Goal: Information Seeking & Learning: Learn about a topic

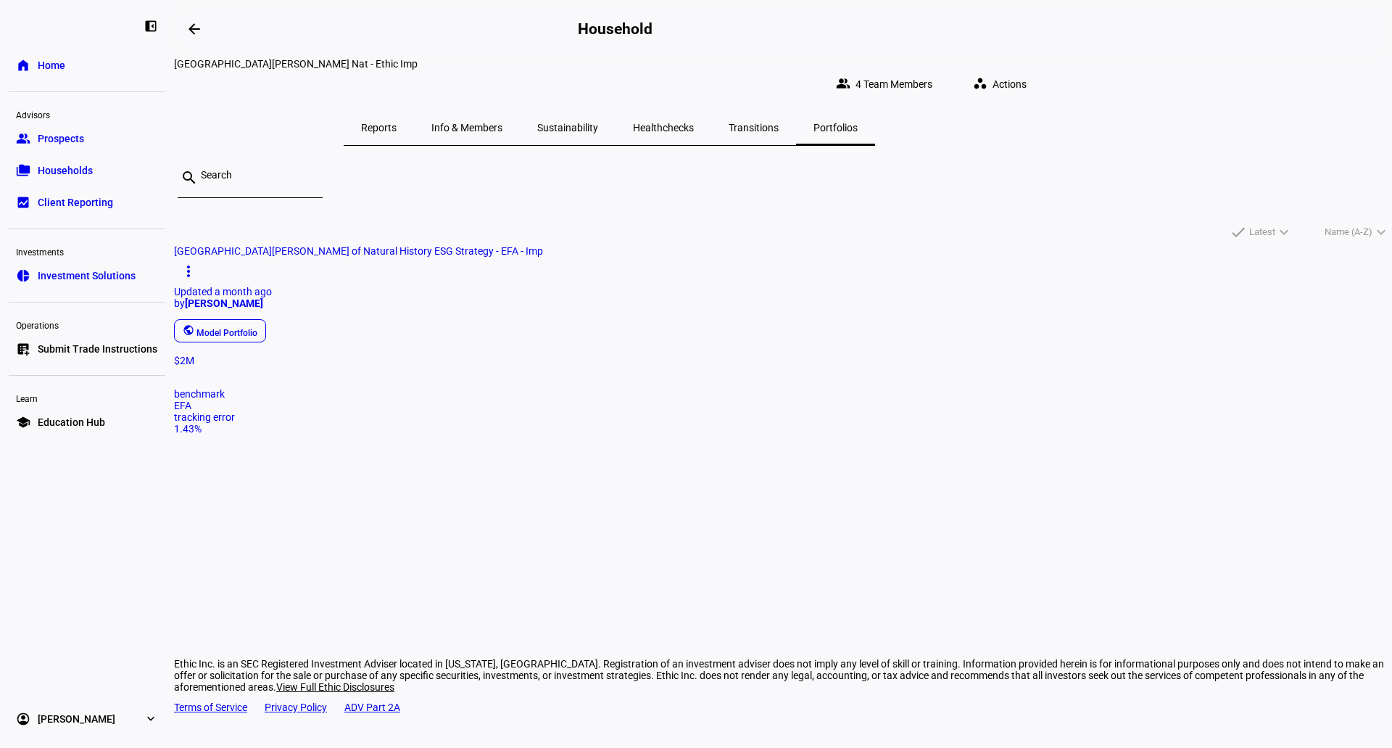
click at [67, 167] on span "Households" at bounding box center [65, 170] width 55 height 15
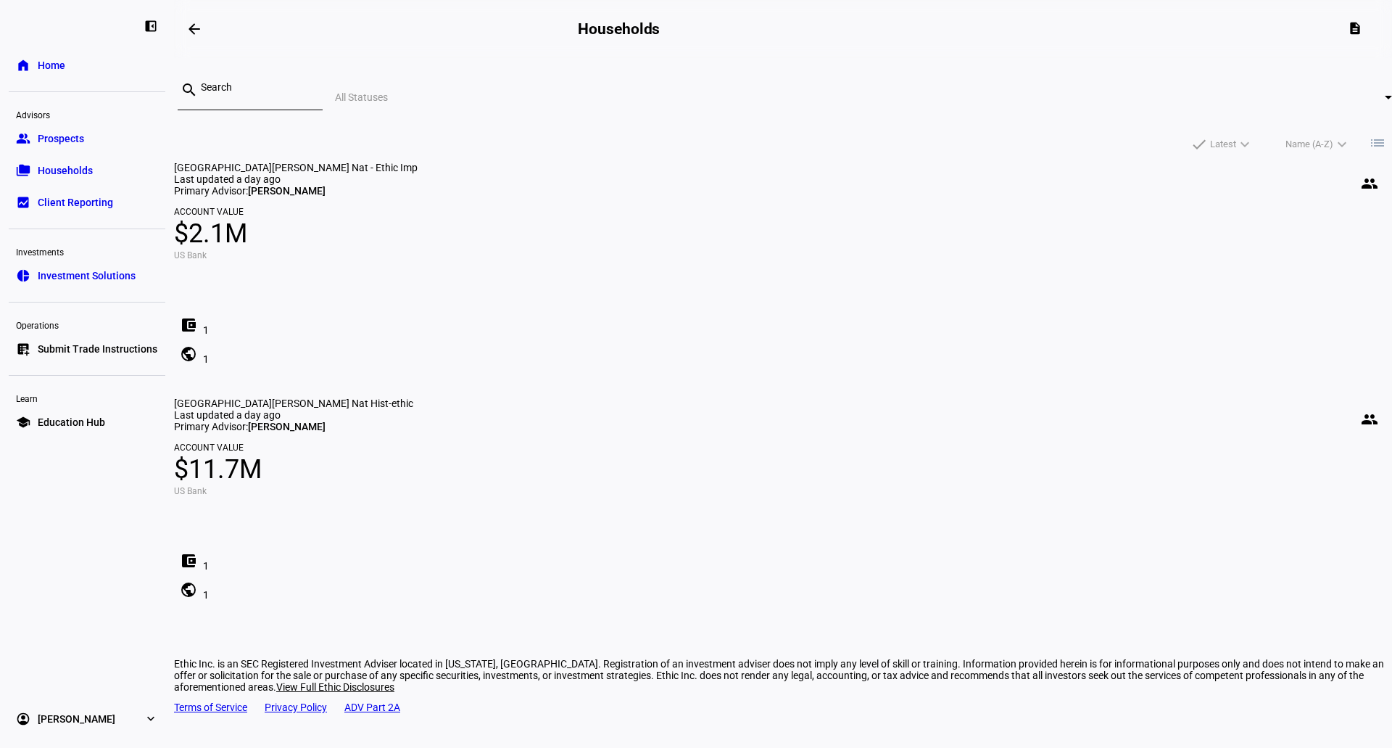
click at [769, 452] on span "$11.7M" at bounding box center [783, 469] width 1218 height 35
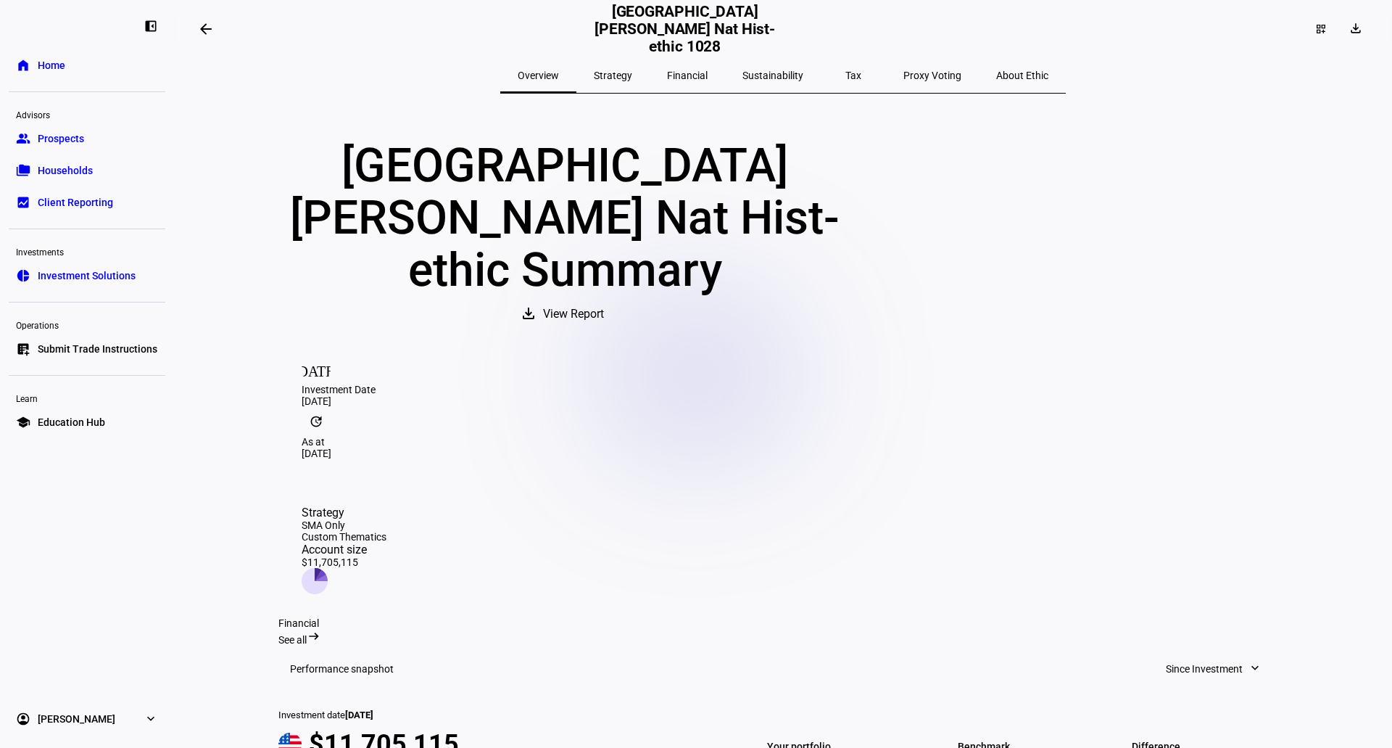
click at [57, 165] on span "Households" at bounding box center [65, 170] width 55 height 15
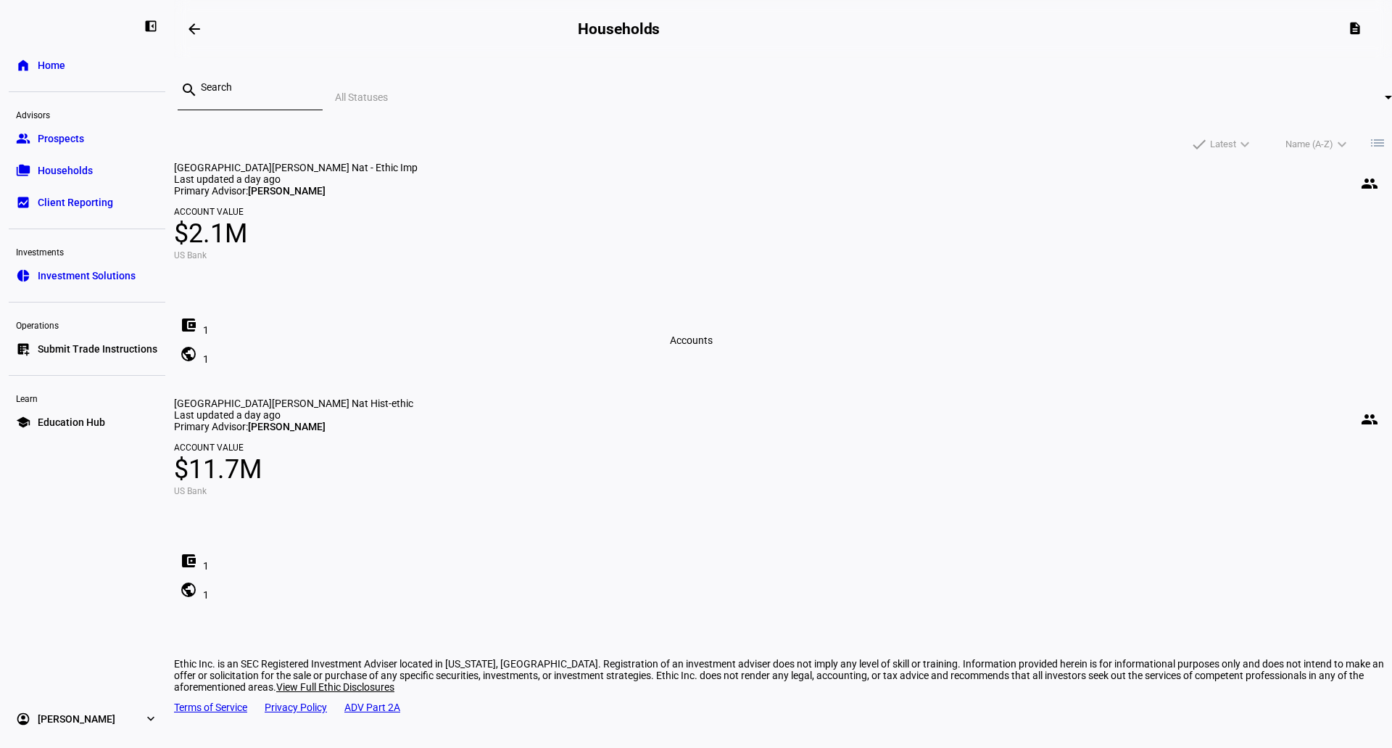
click at [197, 552] on mat-icon "account_balance_wallet" at bounding box center [188, 560] width 17 height 17
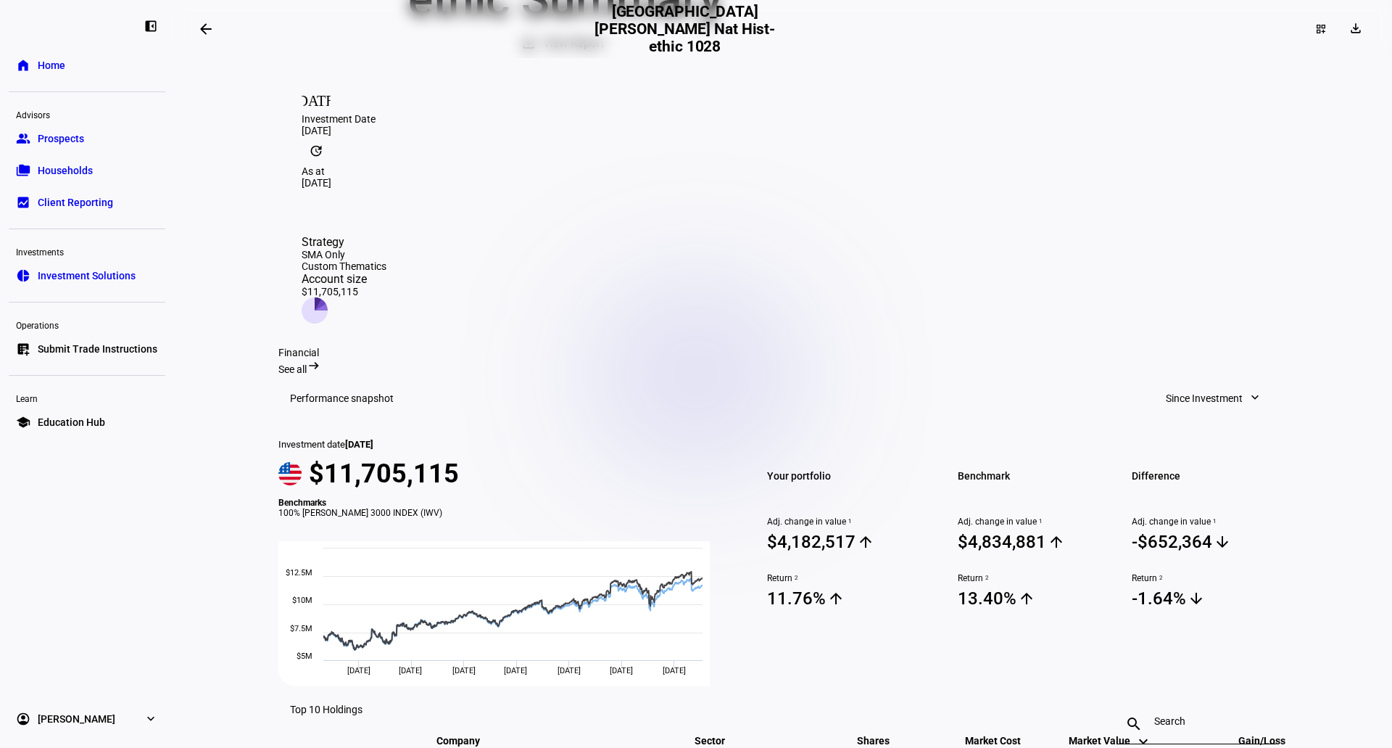
scroll to position [145, 0]
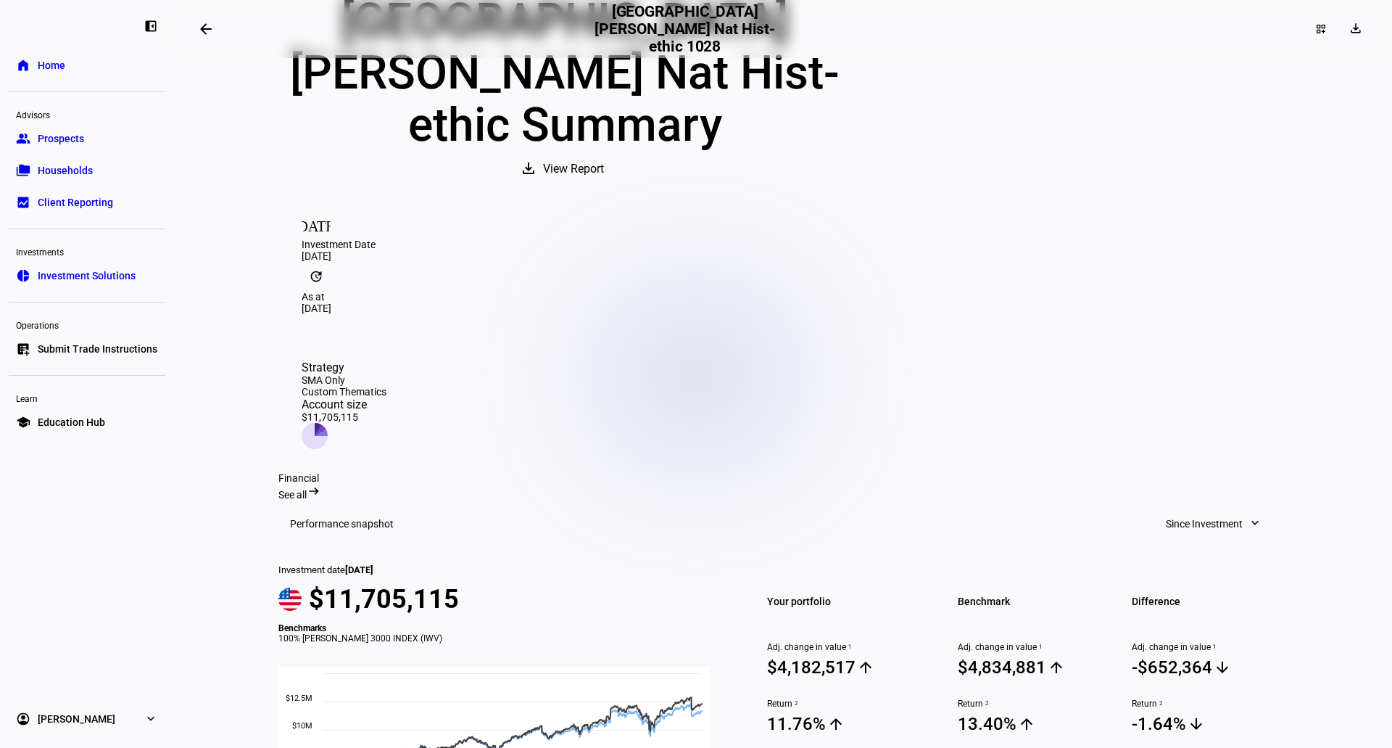
click at [201, 28] on span at bounding box center [206, 29] width 35 height 35
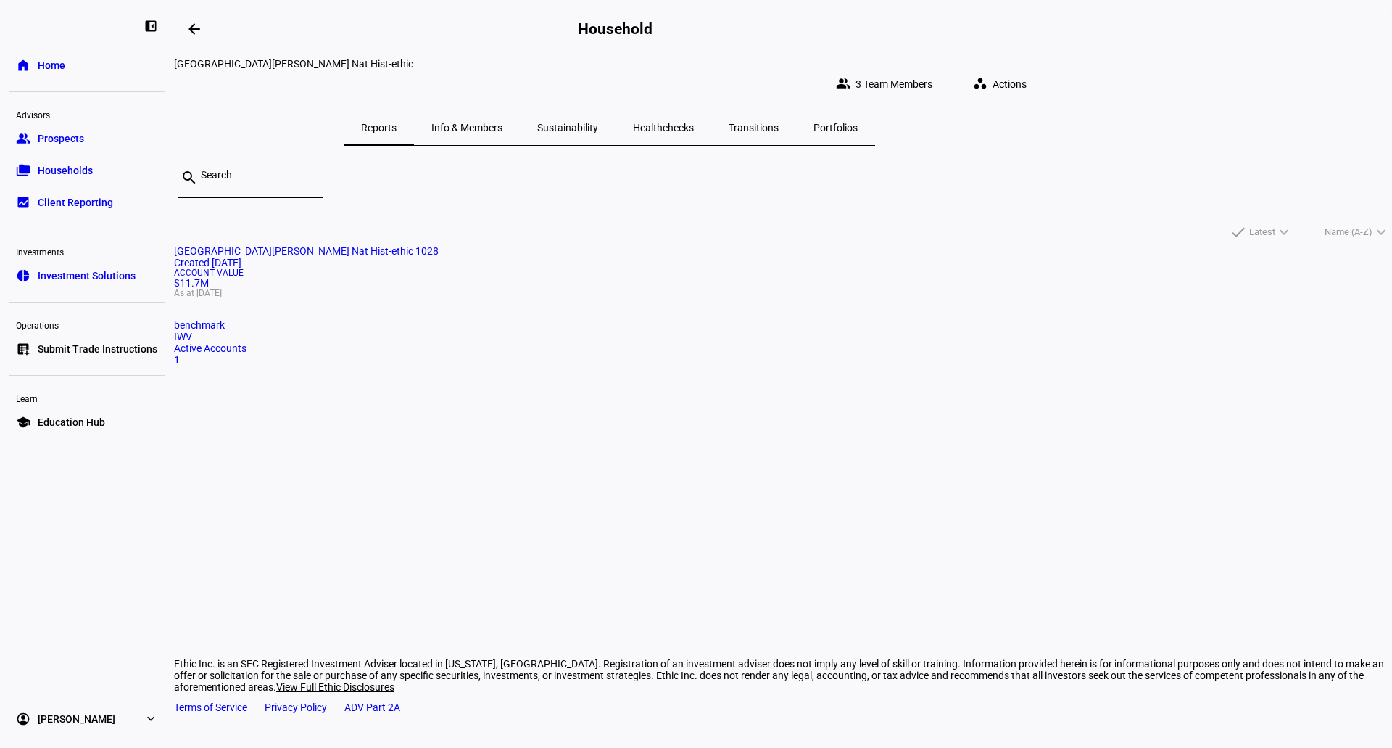
click at [73, 173] on span "Households" at bounding box center [65, 170] width 55 height 15
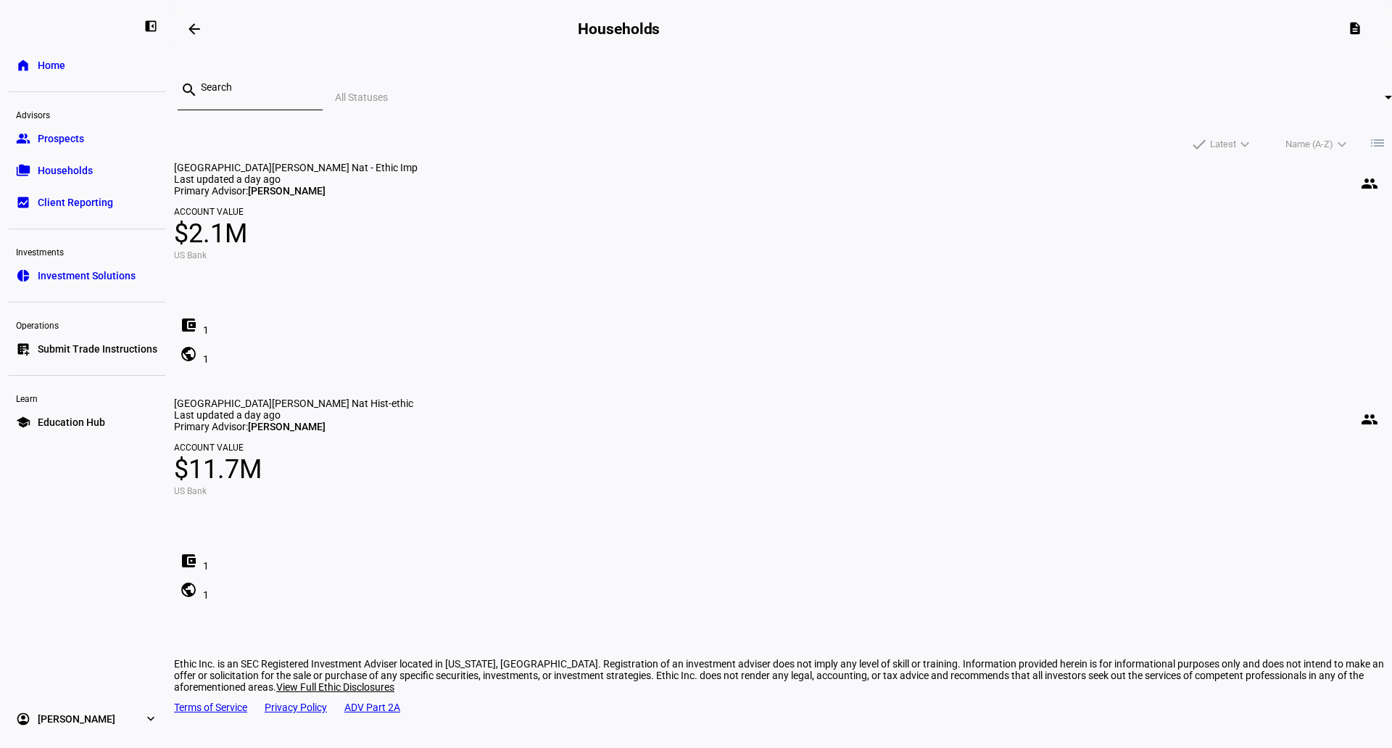
click at [465, 303] on mat-card "[GEOGRAPHIC_DATA][PERSON_NAME] Nat - Ethic Imp people Last updated a day ago Pr…" at bounding box center [783, 265] width 1218 height 207
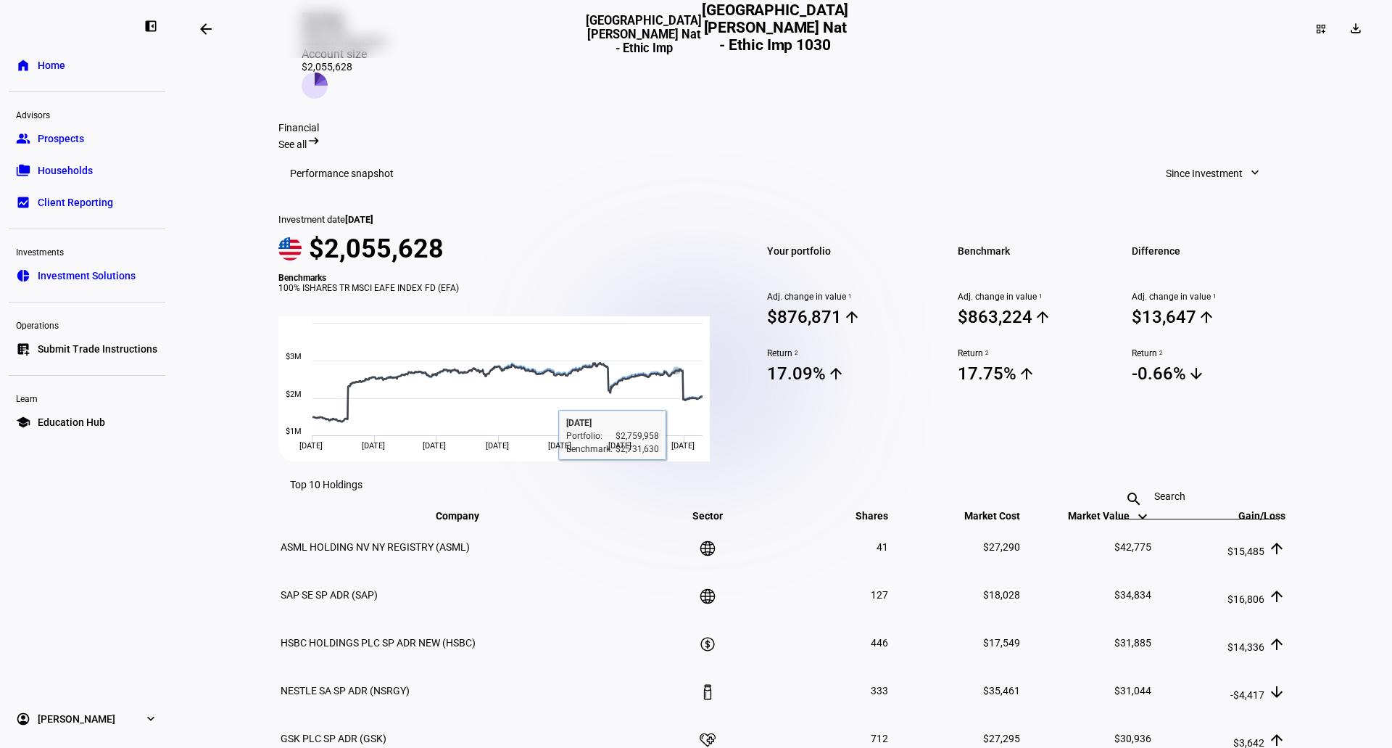
scroll to position [241, 0]
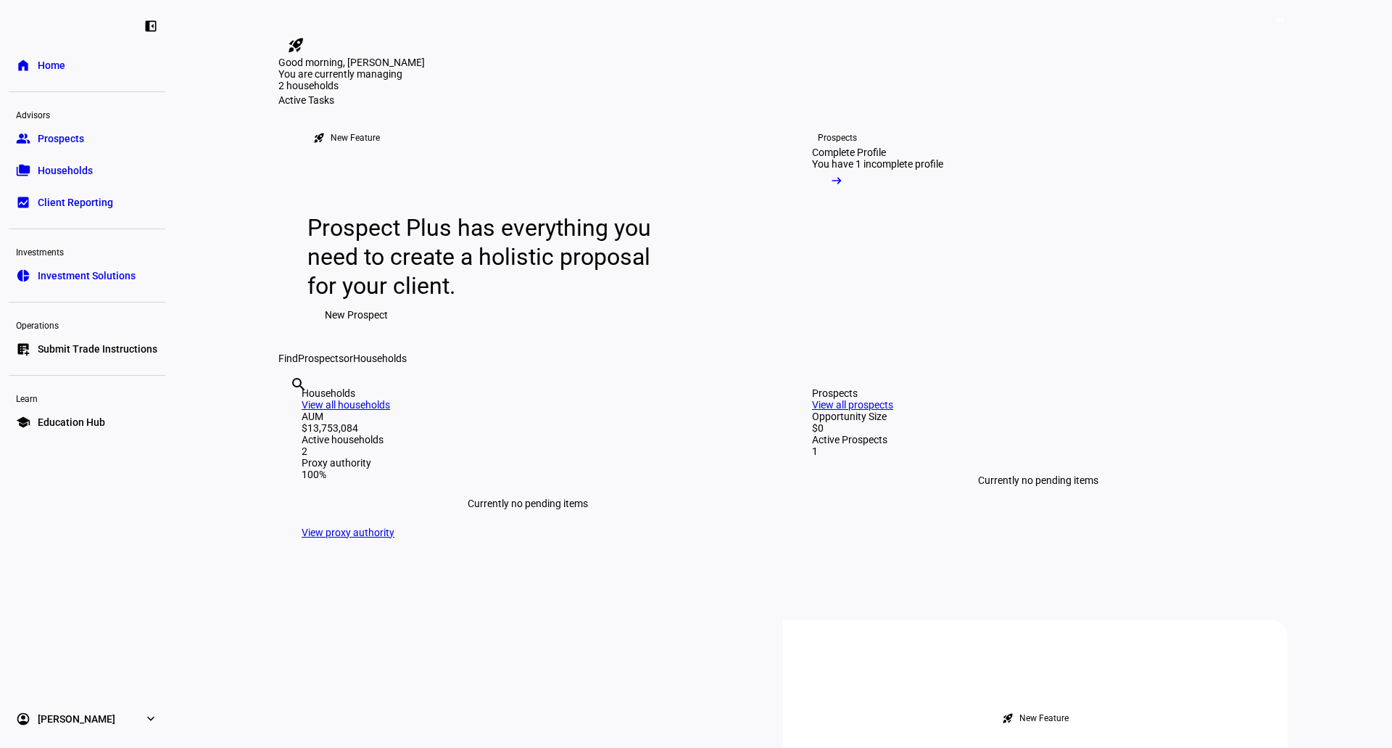
click at [47, 163] on span "Households" at bounding box center [65, 170] width 55 height 15
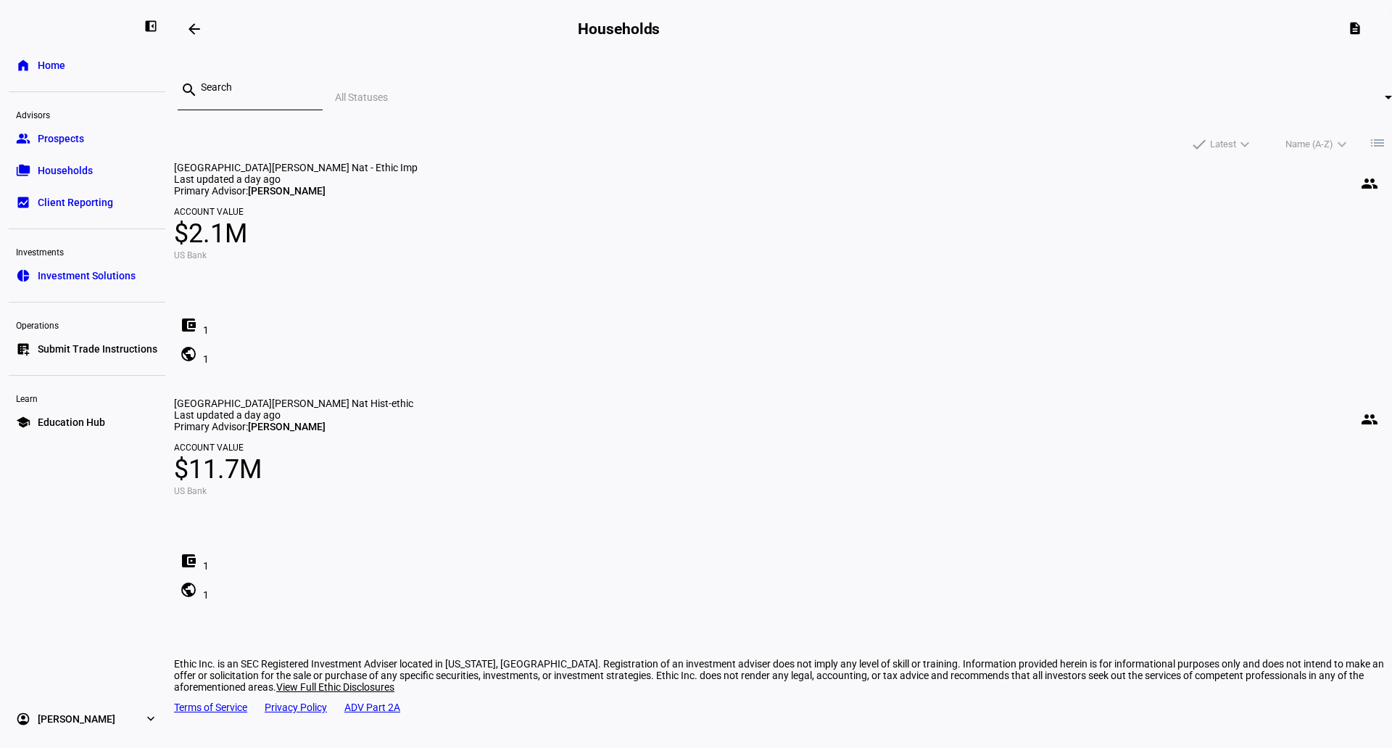
click at [784, 397] on mat-card "Santa Barbara Museum Nat Hist-ethic people Last updated a day ago Primary Advis…" at bounding box center [783, 500] width 1218 height 207
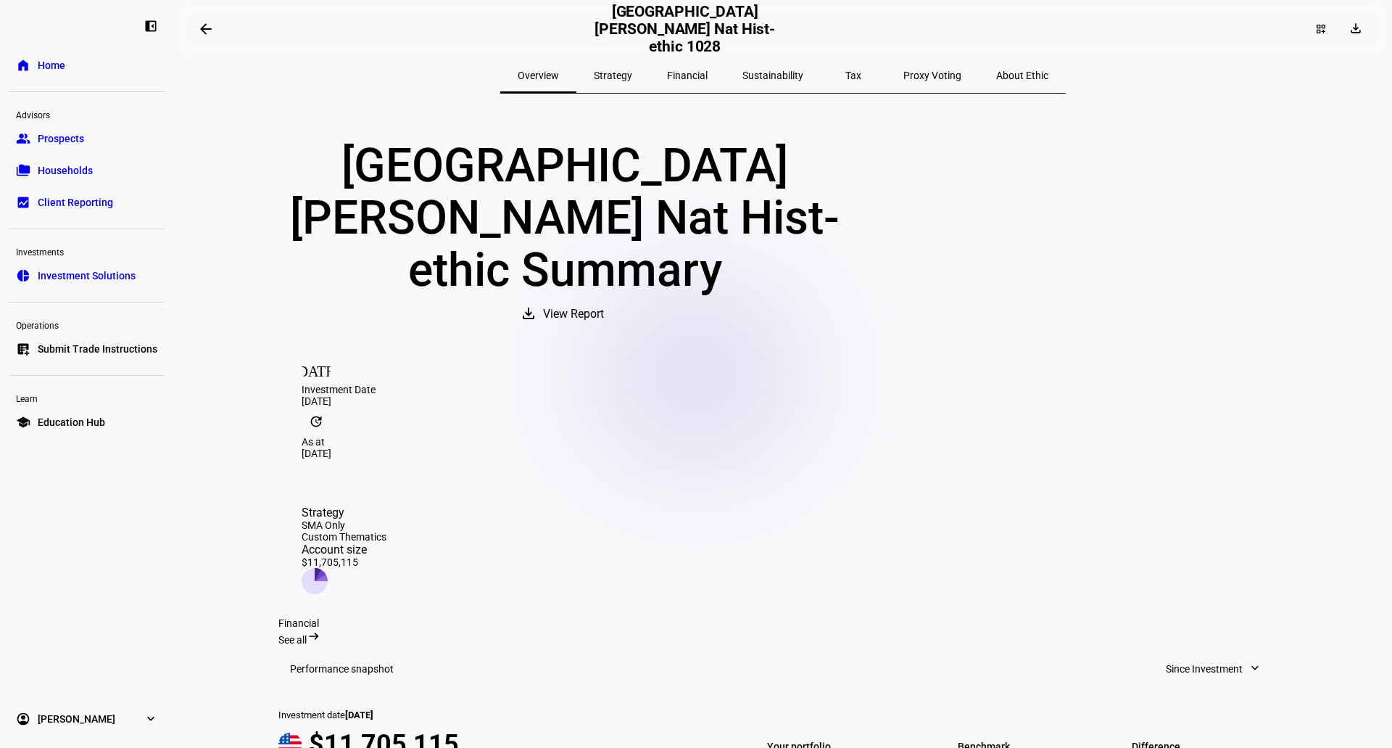
click at [698, 73] on span "Financial" at bounding box center [687, 75] width 41 height 10
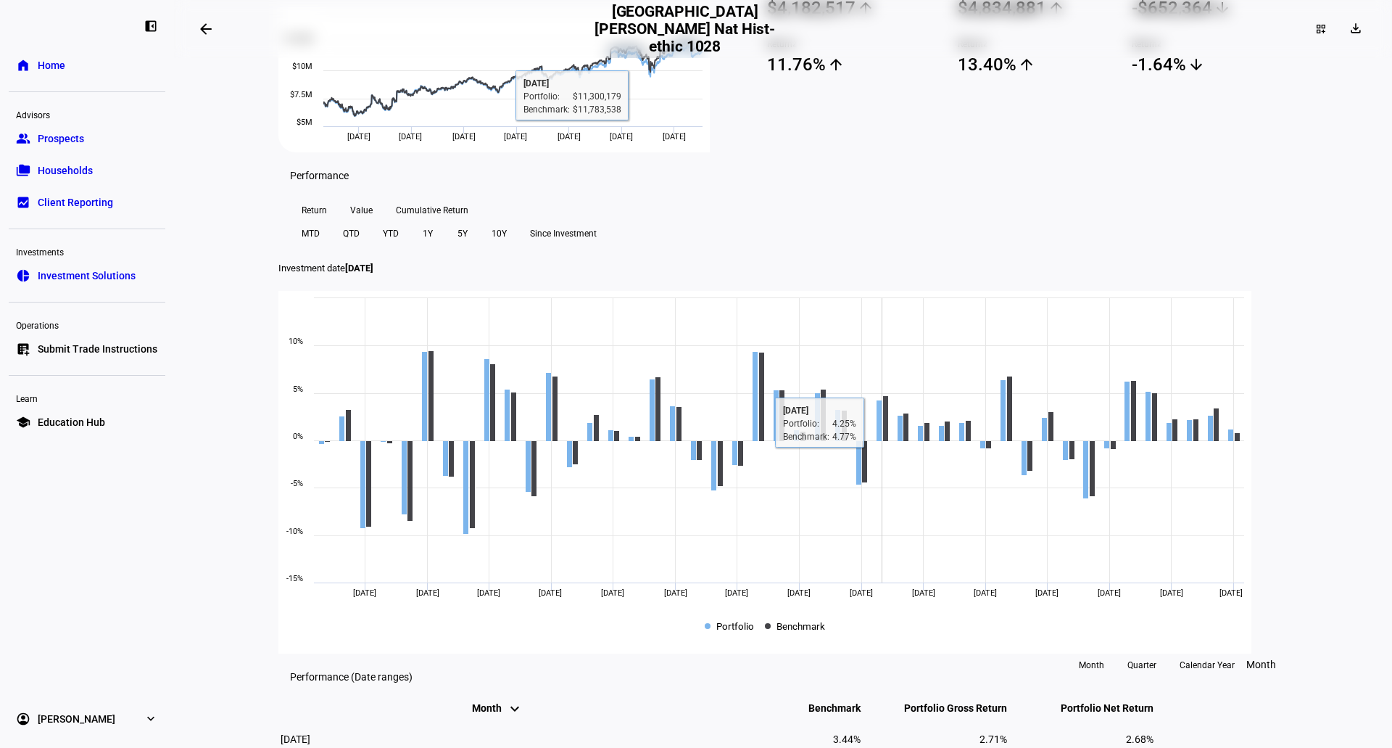
scroll to position [363, 0]
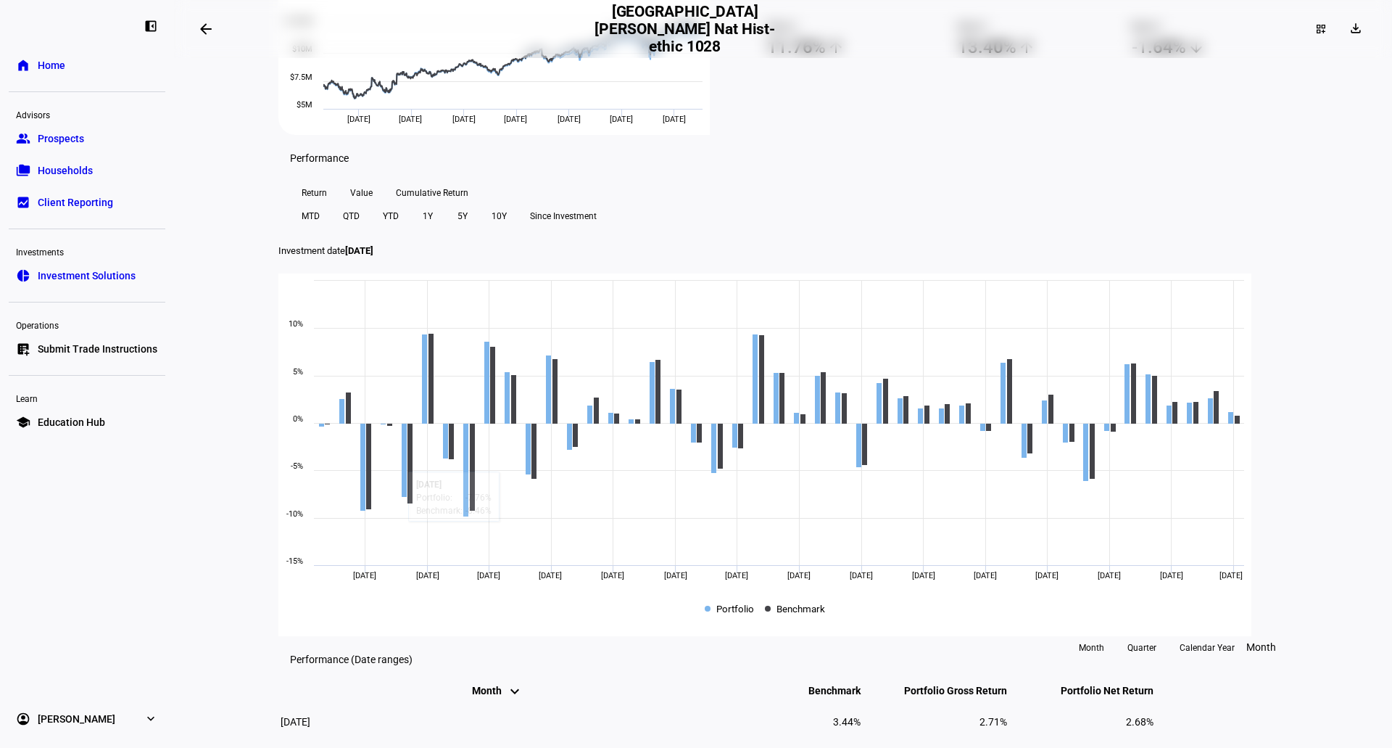
click at [369, 204] on span "Value" at bounding box center [361, 192] width 22 height 23
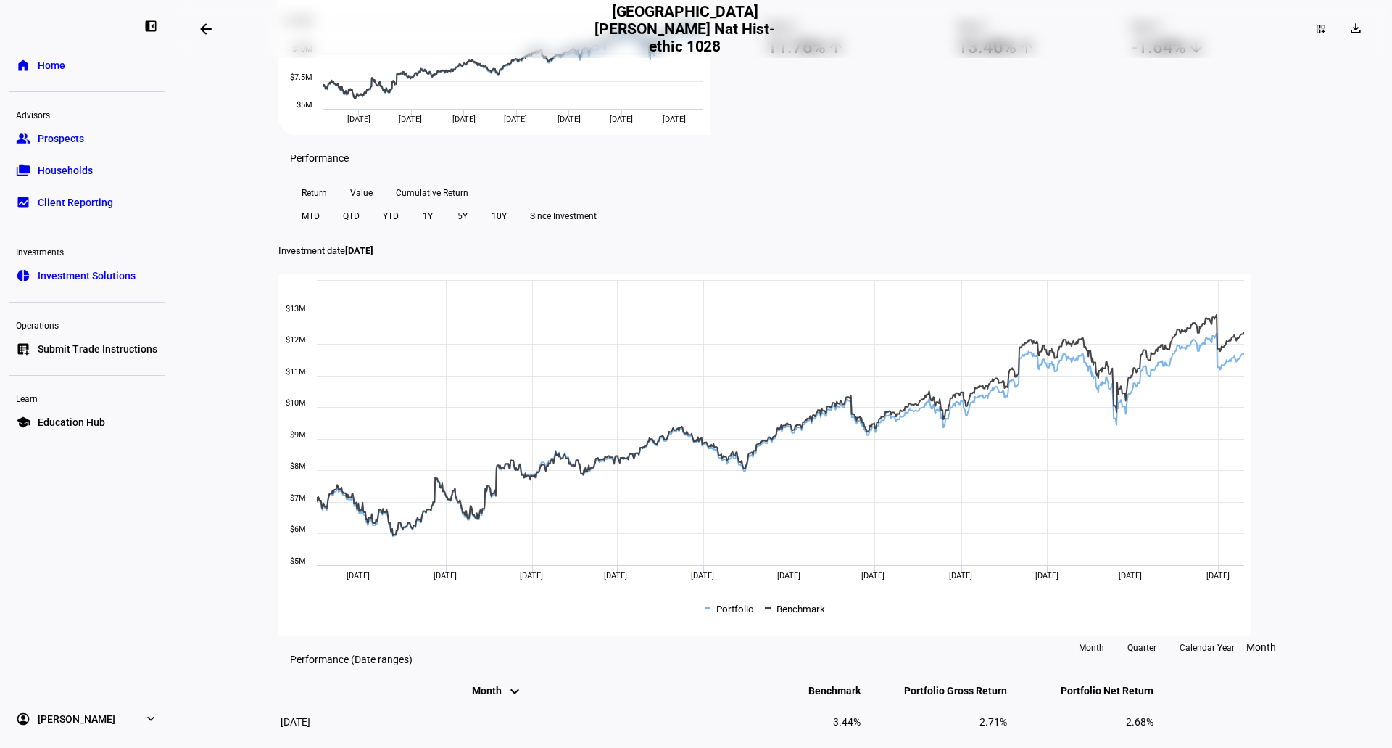
click at [430, 204] on span "Cumulative Return" at bounding box center [432, 192] width 73 height 23
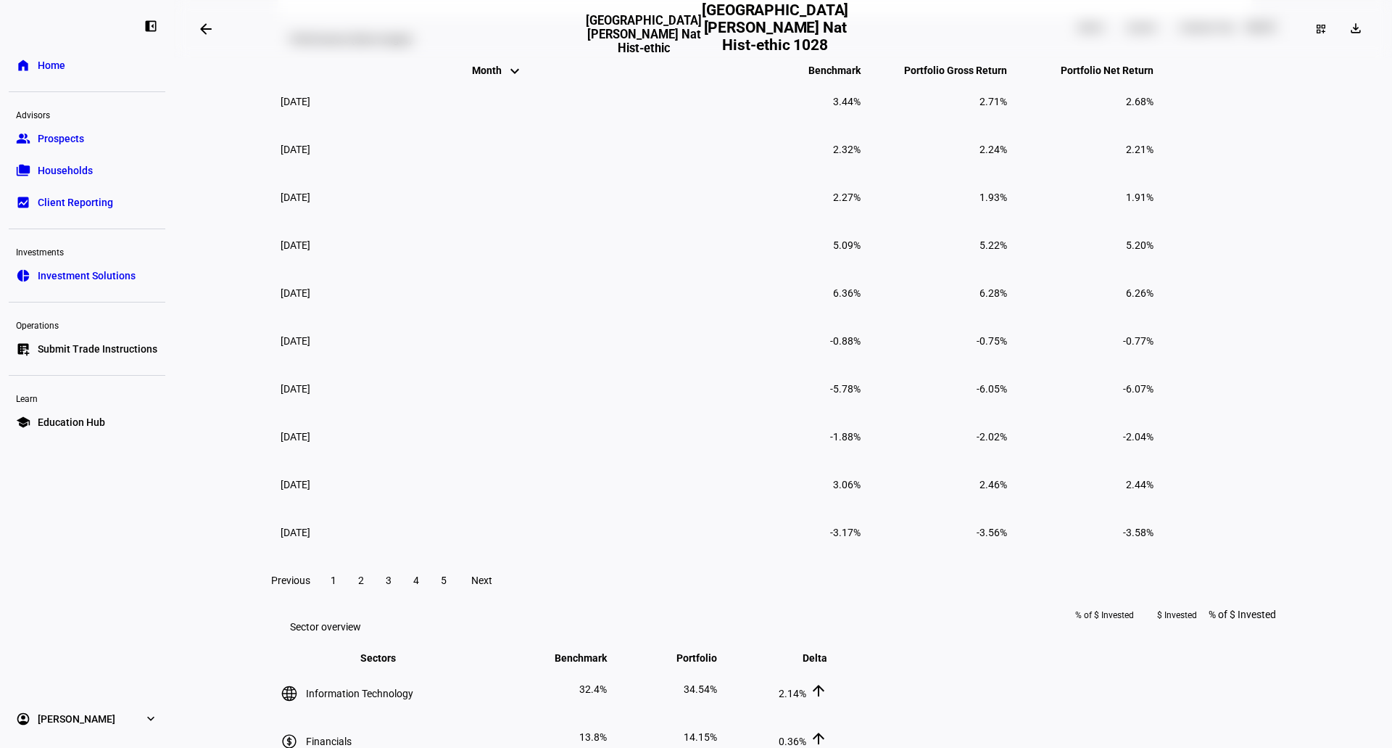
scroll to position [943, 0]
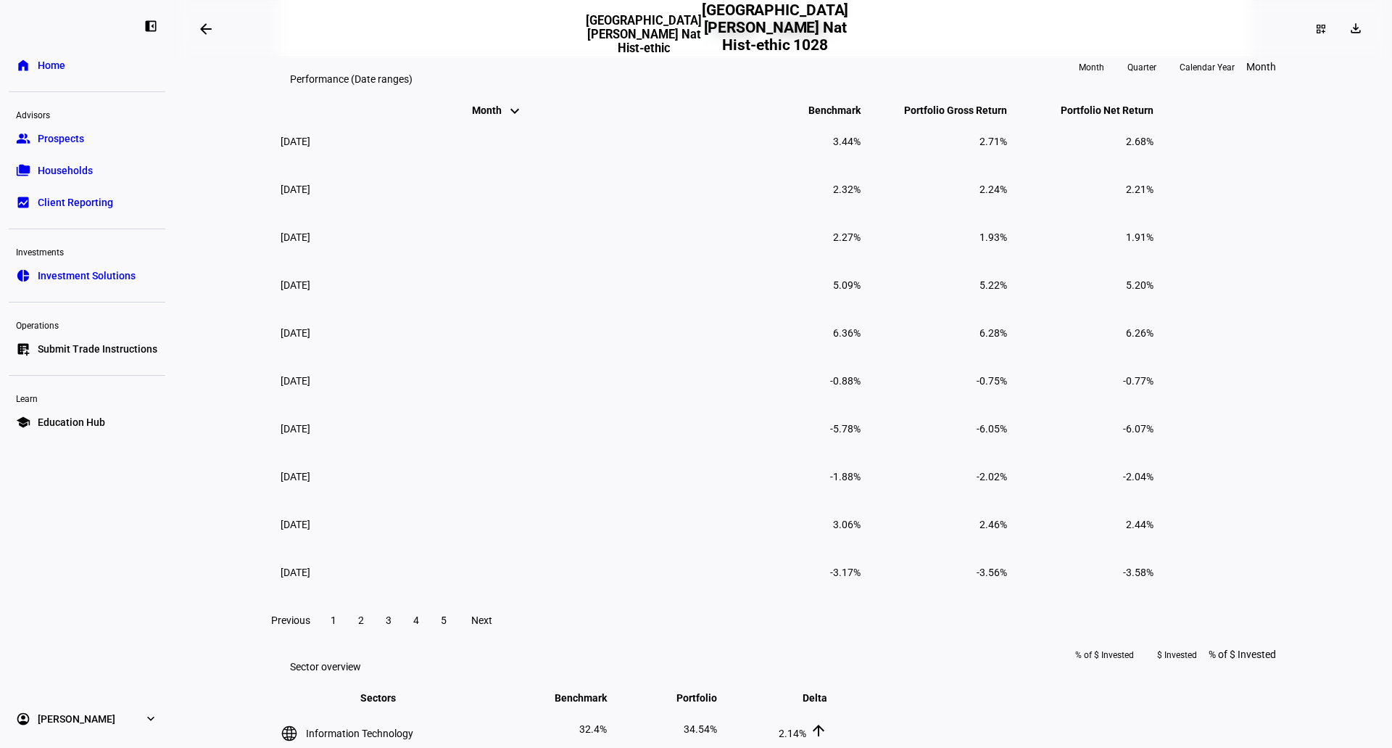
drag, startPoint x: 299, startPoint y: 319, endPoint x: 1188, endPoint y: 526, distance: 912.1
click at [1156, 520] on table "Month keyboard_arrow_down keyboard_arrow_up Benchmark keyboard_arrow_down keybo…" at bounding box center [716, 349] width 877 height 495
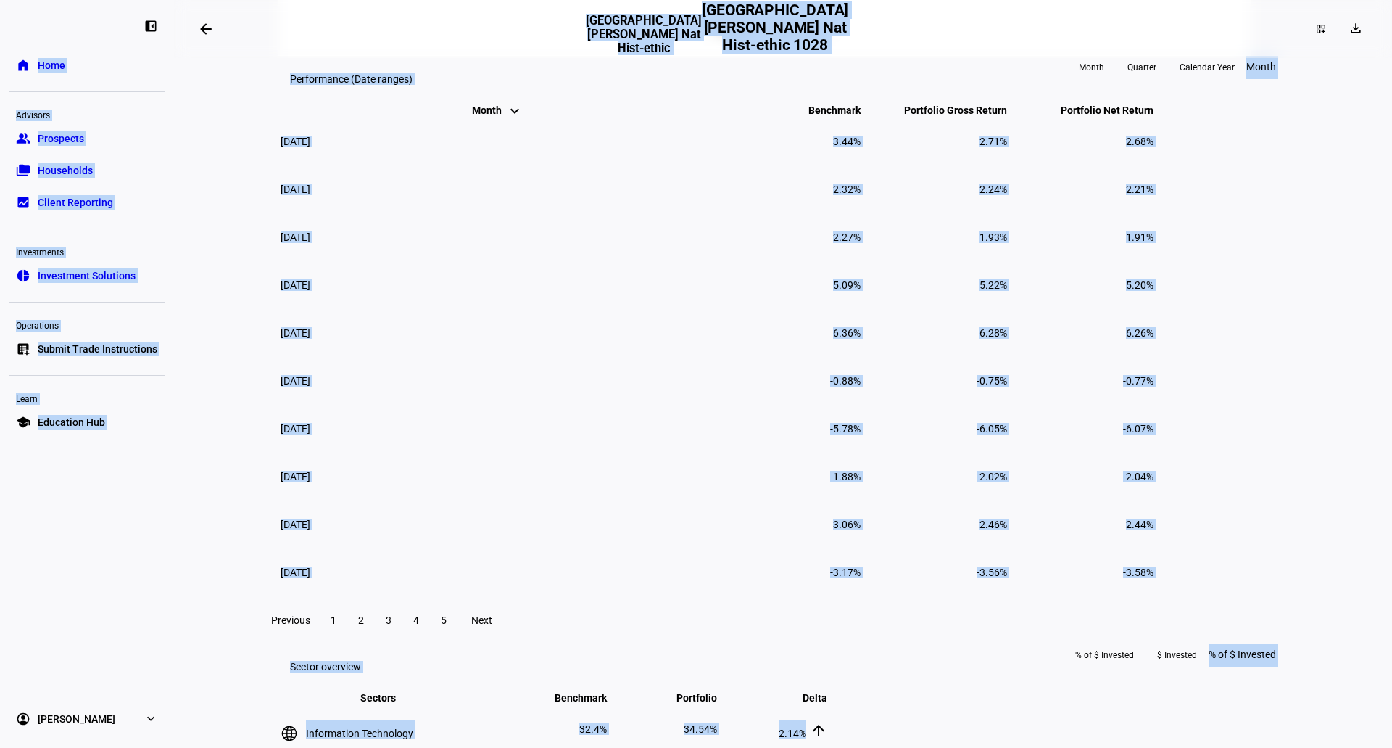
click at [380, 117] on th "Month keyboard_arrow_down keyboard_arrow_up" at bounding box center [497, 110] width 435 height 13
click at [506, 120] on mat-icon "keyboard_arrow_up" at bounding box center [514, 110] width 17 height 17
click at [497, 212] on td "August 2025" at bounding box center [497, 189] width 435 height 46
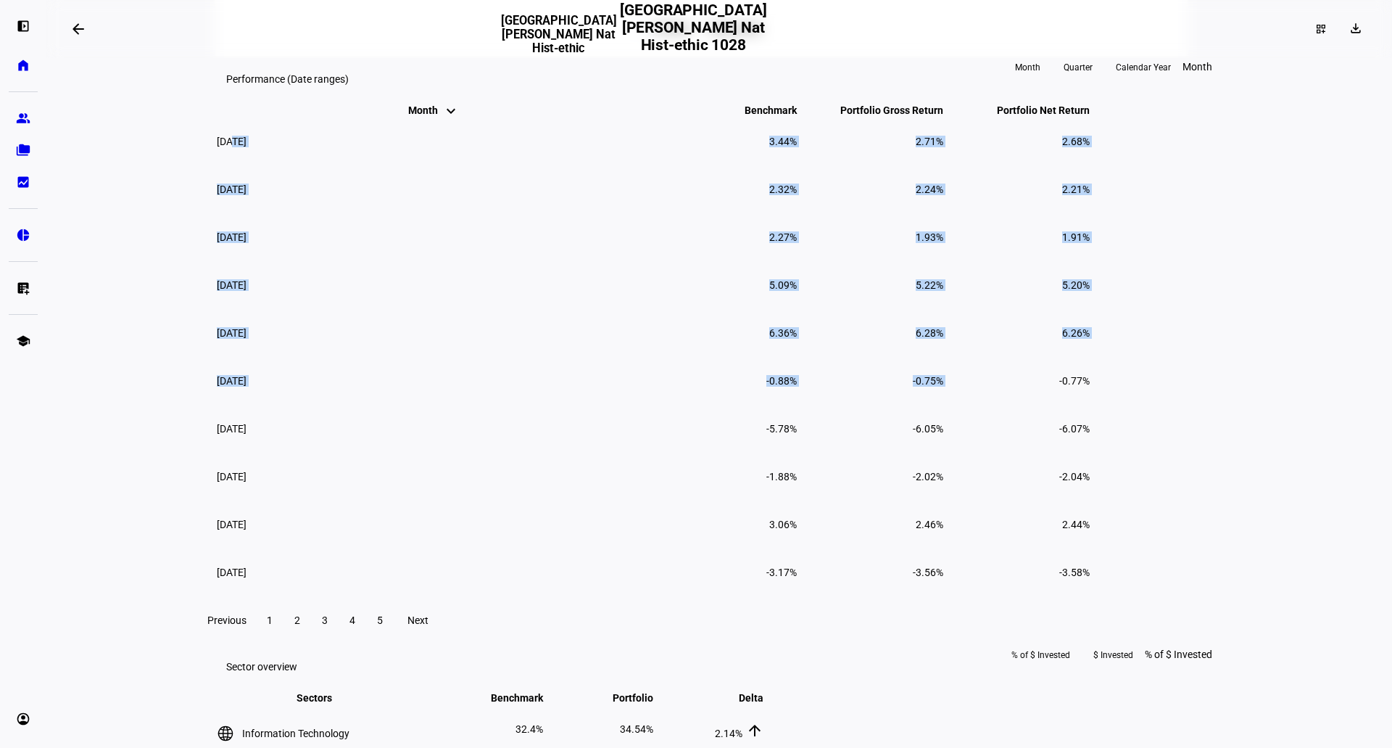
drag, startPoint x: 376, startPoint y: 365, endPoint x: 1058, endPoint y: 590, distance: 718.4
click at [1091, 595] on tbody "September 2025 3.44% 2.71% 2.68% August 2025 2.32% 2.24% 2.21% July 2025 2.27% …" at bounding box center [653, 356] width 874 height 477
click at [346, 212] on td "August 2025" at bounding box center [433, 189] width 435 height 46
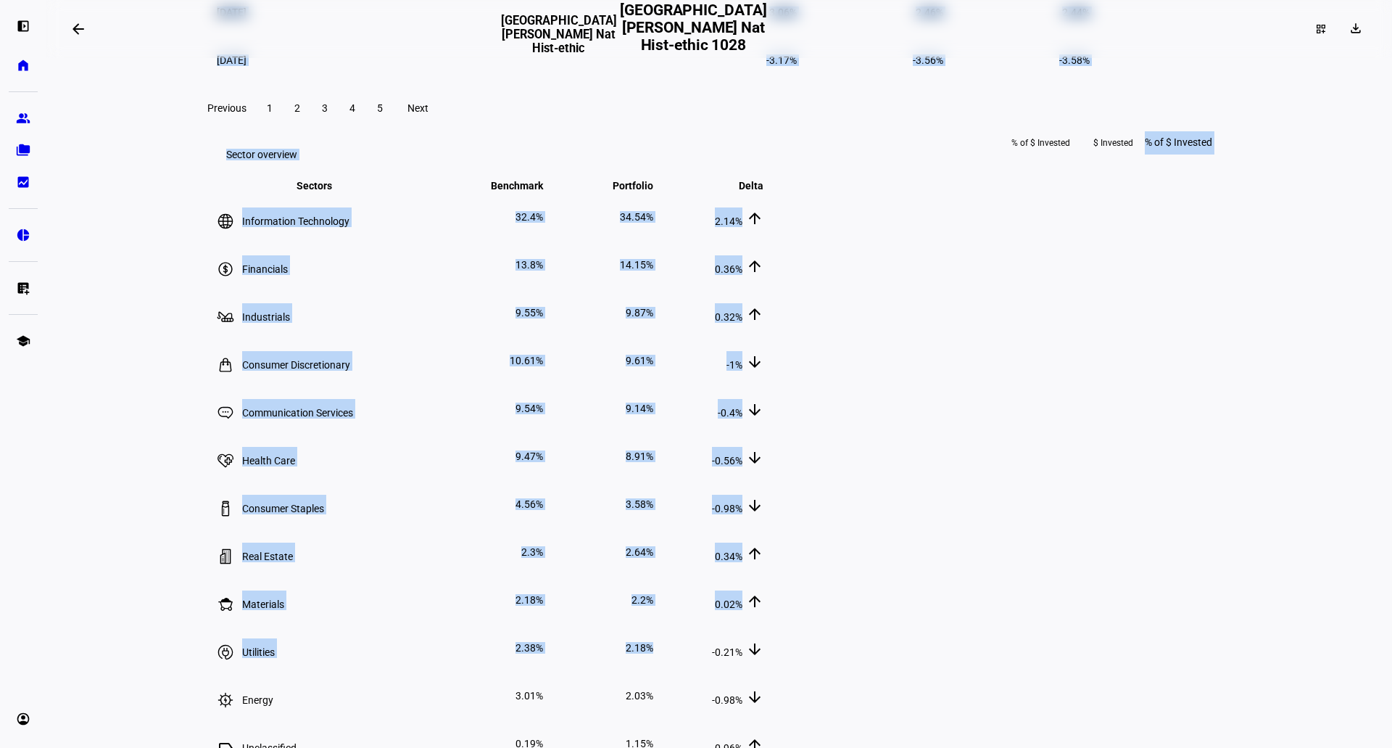
scroll to position [1637, 0]
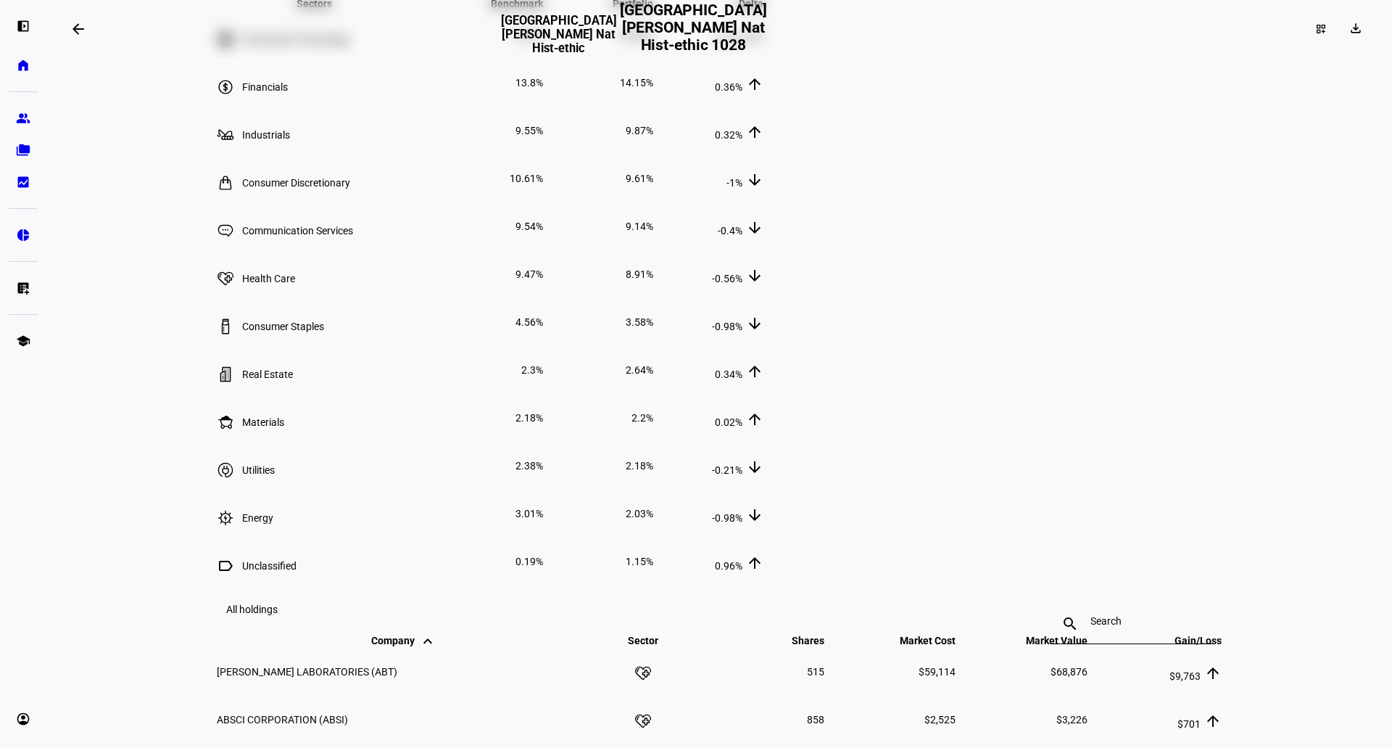
drag, startPoint x: 225, startPoint y: 360, endPoint x: 1220, endPoint y: 85, distance: 1032.8
click at [1220, 85] on div "Overview Strategy Financial Sustainability Tax Proxy Voting About Ethic Financi…" at bounding box center [719, 187] width 1044 height 3533
copy table "Month keyboard_arrow_down keyboard_arrow_up Benchmark keyboard_arrow_down keybo…"
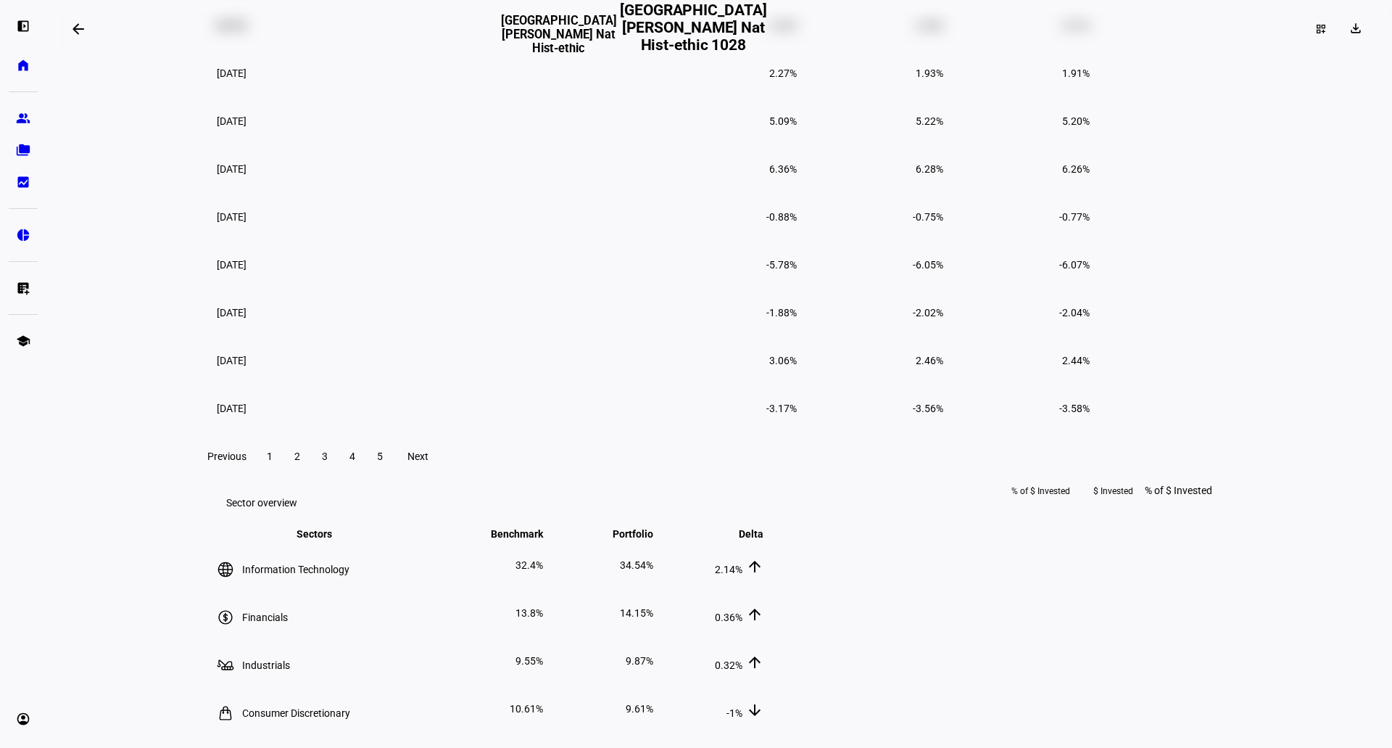
scroll to position [1129, 0]
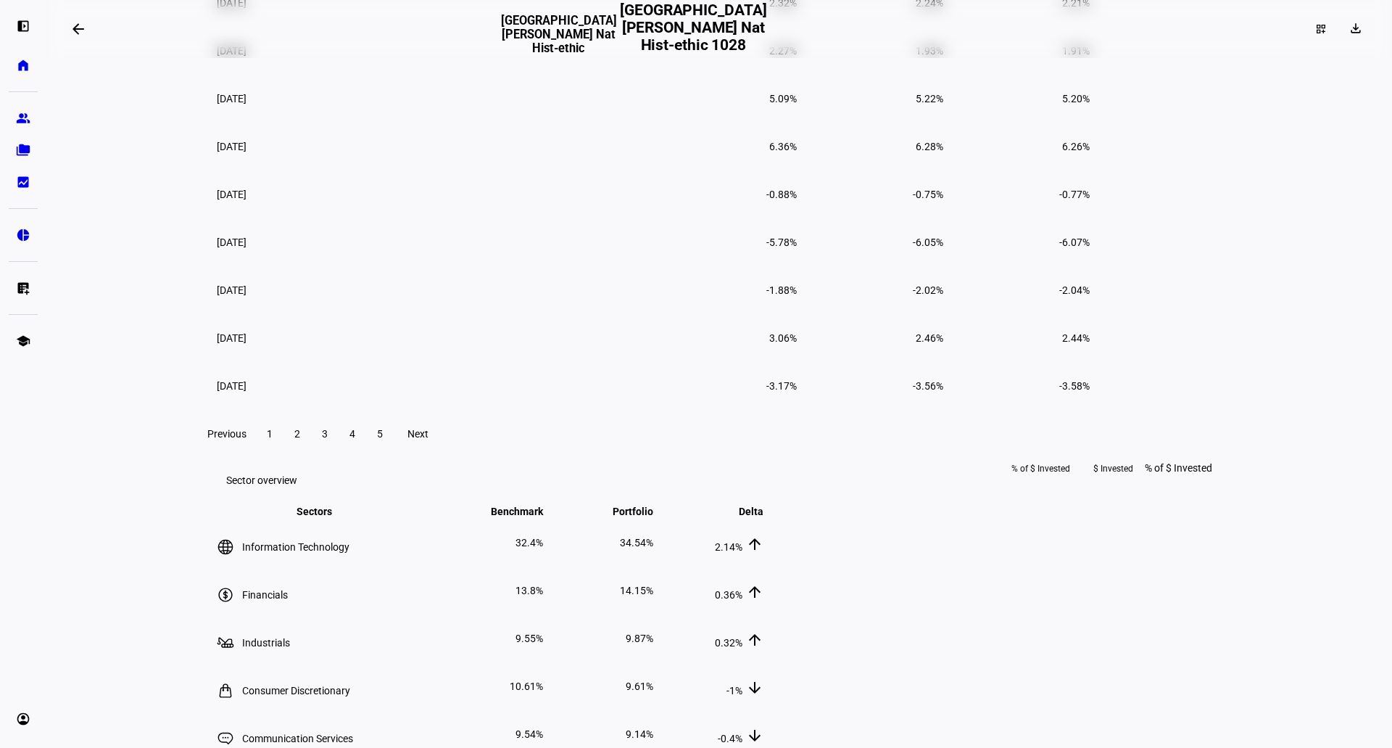
click at [300, 439] on span "2" at bounding box center [297, 434] width 6 height 12
click at [523, 661] on div "Financial Gain insight into performance over time. Performance snapshot Since I…" at bounding box center [719, 668] width 1009 height 3315
drag, startPoint x: 227, startPoint y: 168, endPoint x: 1212, endPoint y: 595, distance: 1073.3
click at [1091, 409] on tbody "November 2024 6.78% 6.43% 6.41% October 2024 -0.77% -0.78% -0.80% September 202…" at bounding box center [653, 170] width 874 height 477
copy tbody "November 2024 6.78% 6.43% 6.41% October 2024 -0.77% -0.78% -0.80% September 202…"
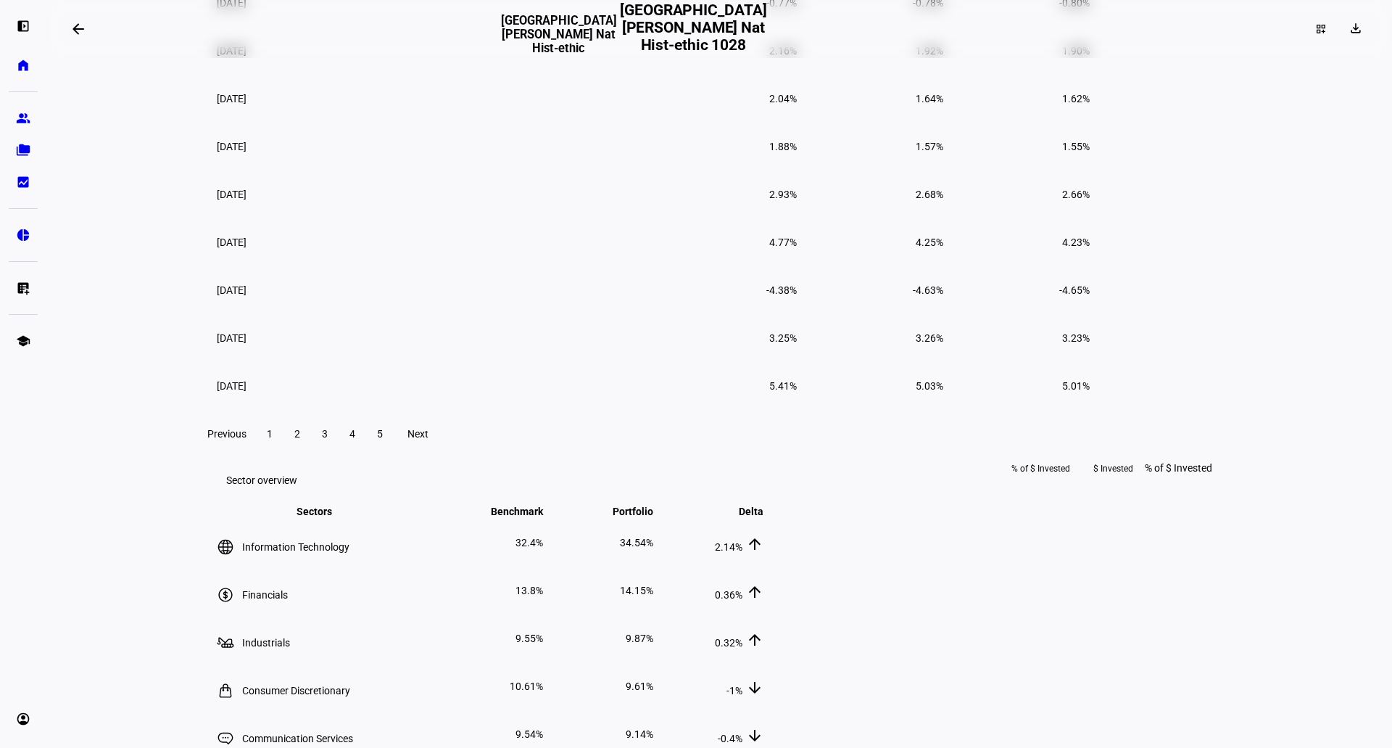
click at [338, 451] on span at bounding box center [325, 433] width 26 height 35
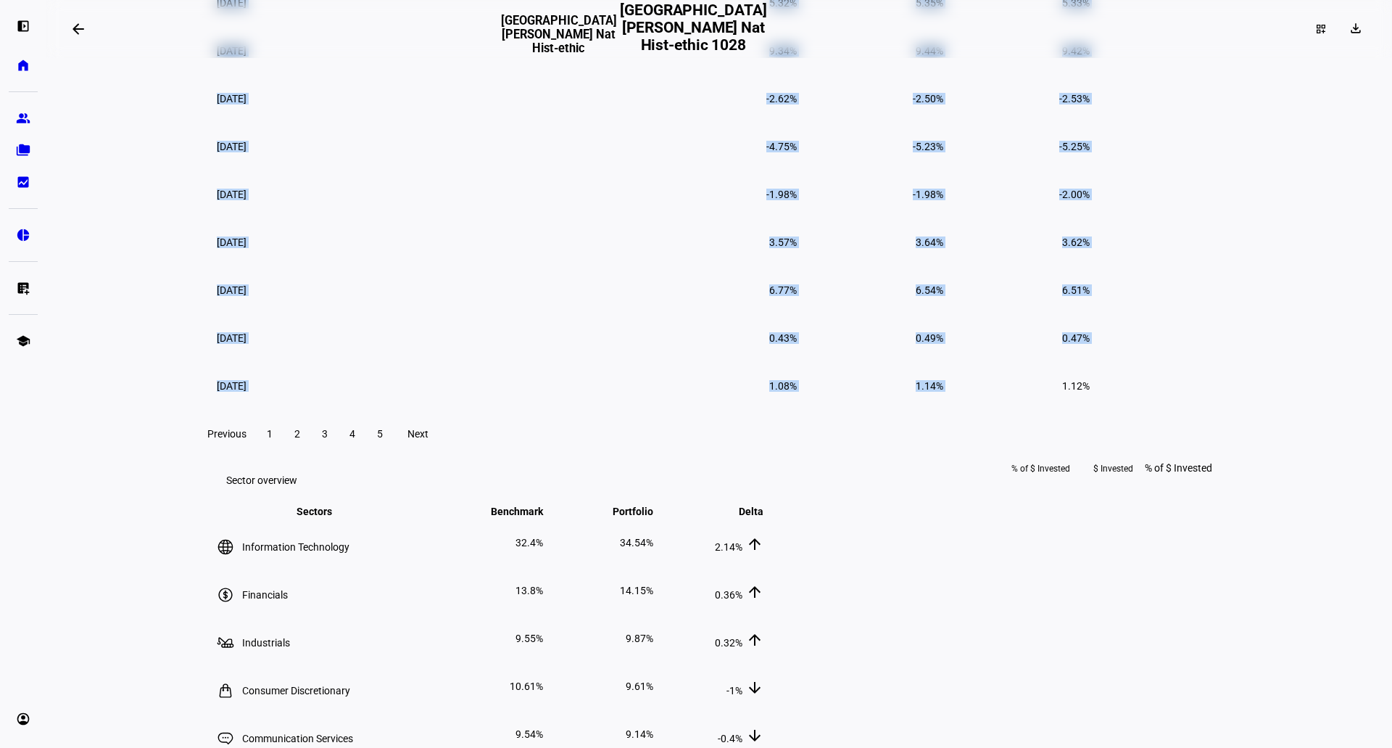
copy tbody "November 2024 6.78% 6.43% 6.41% October 2024 -0.77% -0.78% -0.80% September 202…"
click at [795, 265] on td "3.57%" at bounding box center [725, 242] width 145 height 46
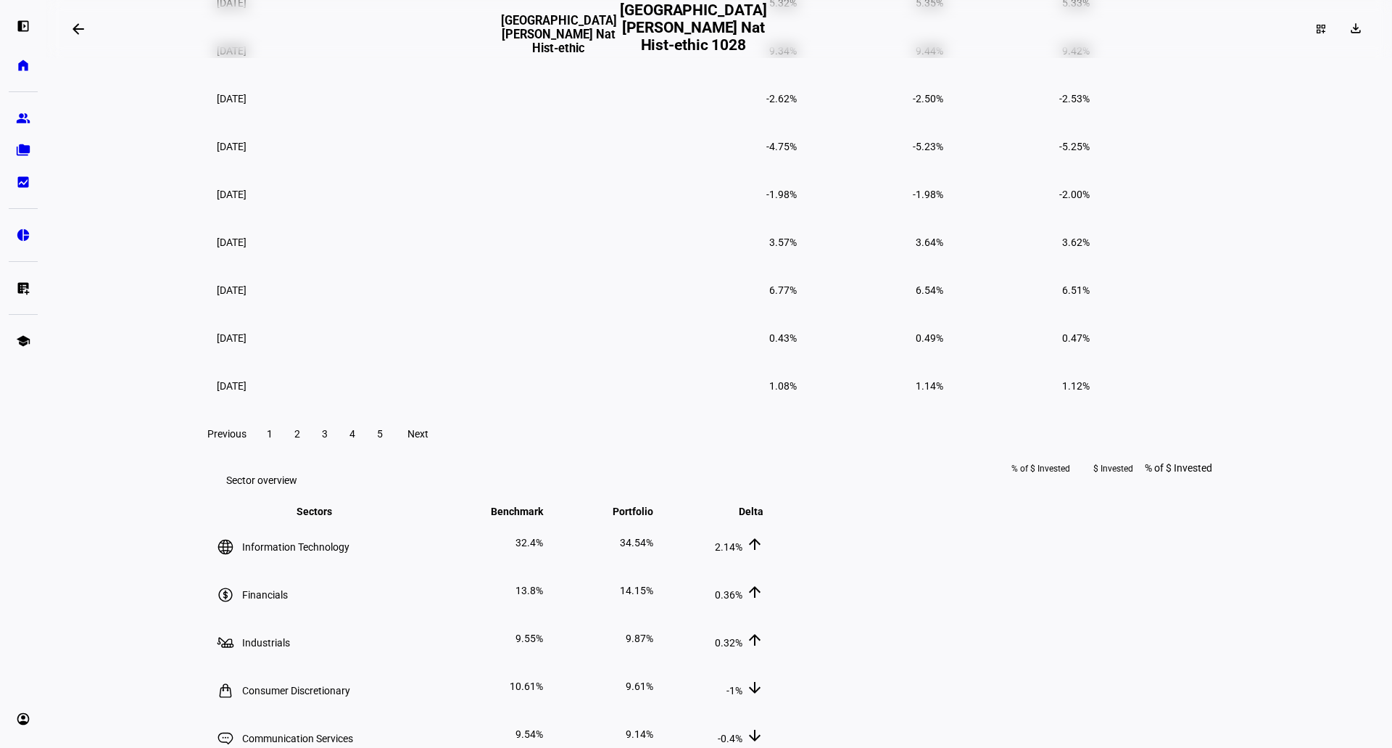
drag, startPoint x: 234, startPoint y: 177, endPoint x: 1221, endPoint y: 588, distance: 1069.1
click at [1221, 588] on div "Overview Strategy Financial Sustainability Tax Proxy Voting About Ethic Financi…" at bounding box center [719, 695] width 1044 height 3533
copy table "Month keyboard_arrow_down keyboard_arrow_up Benchmark keyboard_arrow_down keybo…"
click at [365, 451] on span at bounding box center [352, 433] width 26 height 35
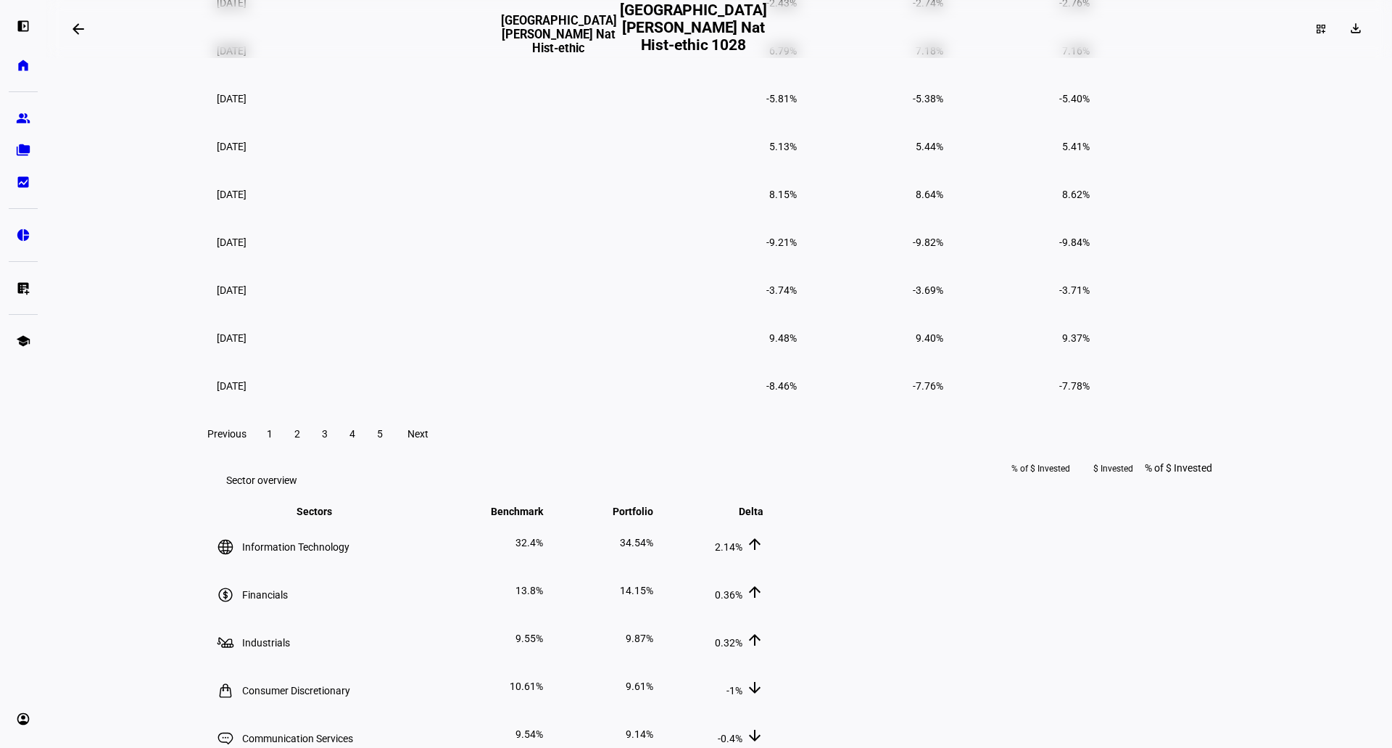
drag, startPoint x: 227, startPoint y: 173, endPoint x: 1207, endPoint y: 589, distance: 1064.3
click at [1091, 409] on tbody "March 2023 2.76% 1.88% 1.86% February 2023 -2.43% -2.74% -2.76% January 2023 6.…" at bounding box center [653, 170] width 874 height 477
copy tbody "March 2023 2.76% 1.88% 1.86% February 2023 -2.43% -2.74% -2.76% January 2023 6.…"
click at [383, 439] on span "5" at bounding box center [380, 434] width 6 height 12
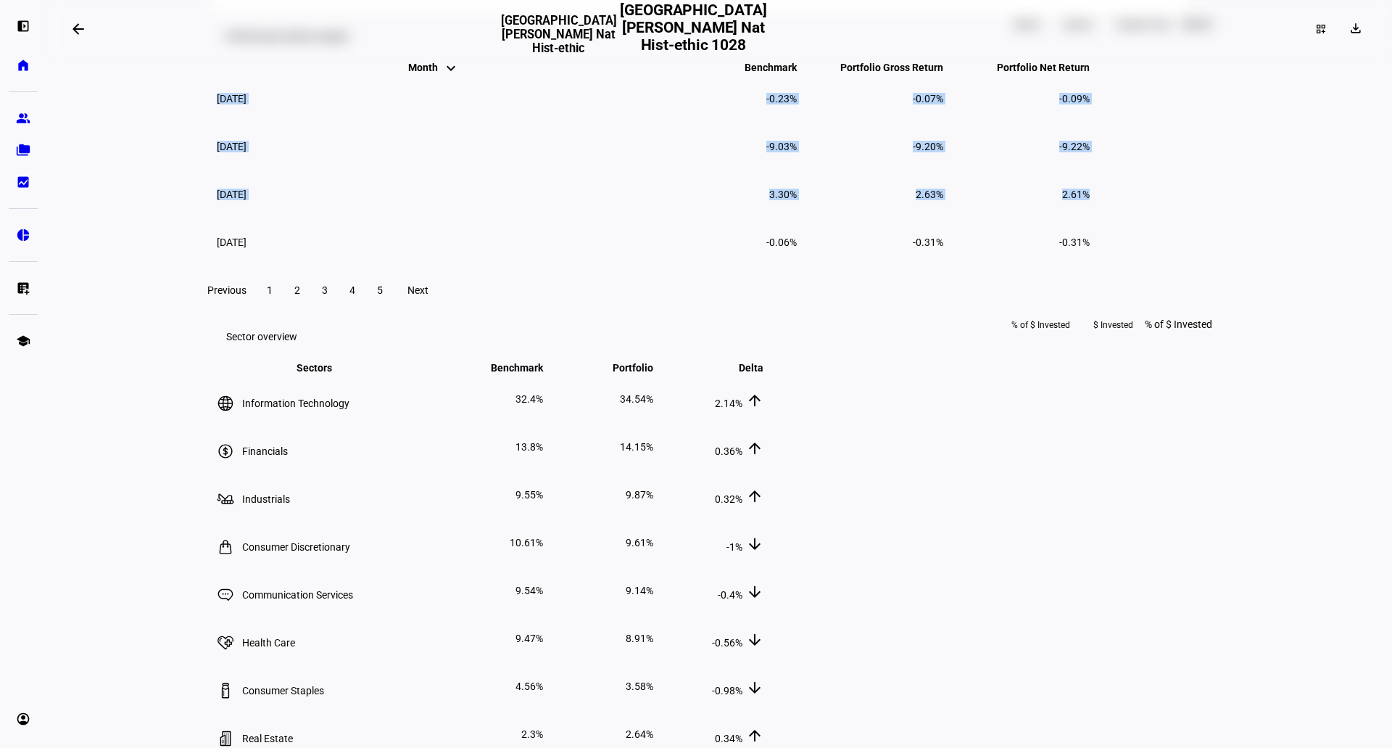
scroll to position [984, 0]
click at [302, 171] on td "April 2022" at bounding box center [433, 148] width 435 height 46
drag, startPoint x: 226, startPoint y: 317, endPoint x: 1203, endPoint y: 460, distance: 987.2
click at [1091, 267] on tbody "May 2022 -0.23% -0.07% -0.09% April 2022 -9.03% -9.20% -9.22% March 2022 3.30% …" at bounding box center [653, 172] width 874 height 190
copy tbody "May 2022 -0.23% -0.07% -0.09% April 2022 -9.03% -9.20% -9.22% March 2022 3.30% …"
